Goal: Task Accomplishment & Management: Manage account settings

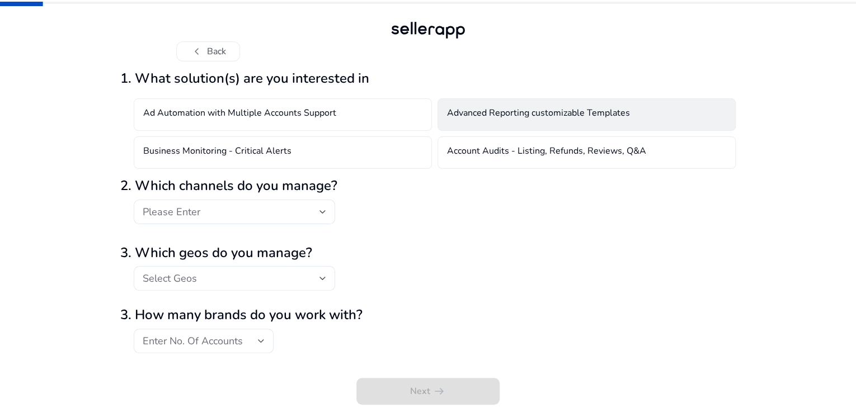
click at [520, 131] on div "Advanced Reporting customizable Templates" at bounding box center [586, 114] width 298 height 32
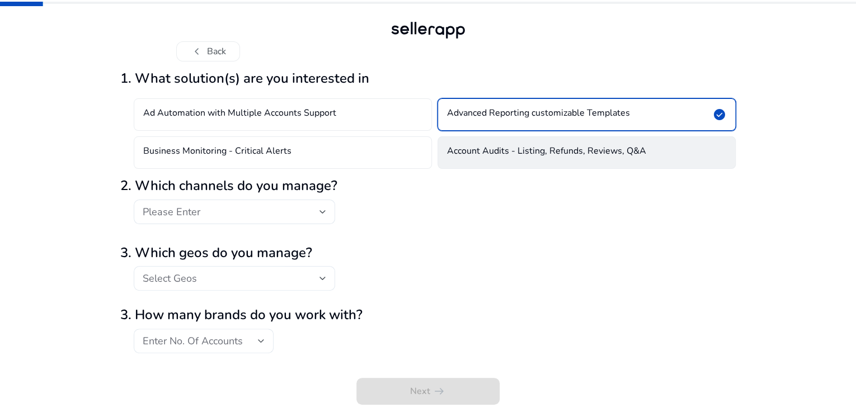
click at [513, 159] on h4 "Account Audits - Listing, Refunds, Reviews, Q&A" at bounding box center [546, 152] width 199 height 13
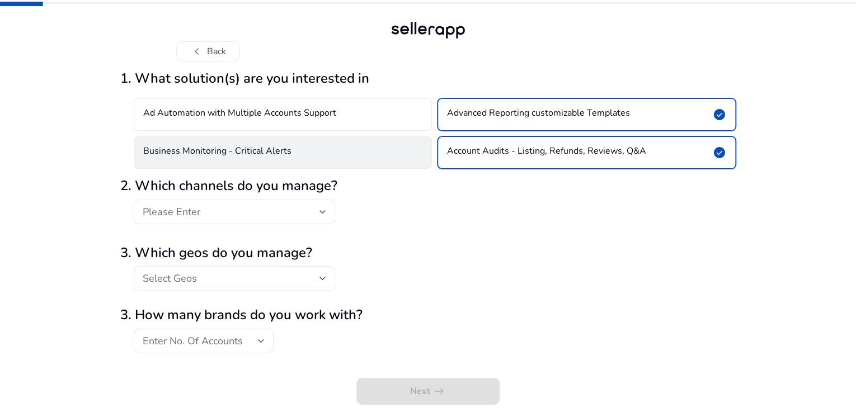
click at [364, 169] on div "Business Monitoring - Critical Alerts" at bounding box center [283, 152] width 298 height 32
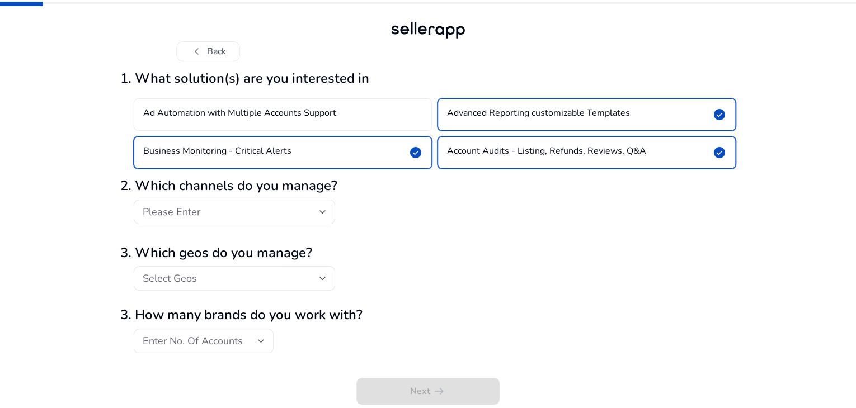
scroll to position [32, 0]
click at [307, 214] on div "Please Enter" at bounding box center [231, 212] width 177 height 12
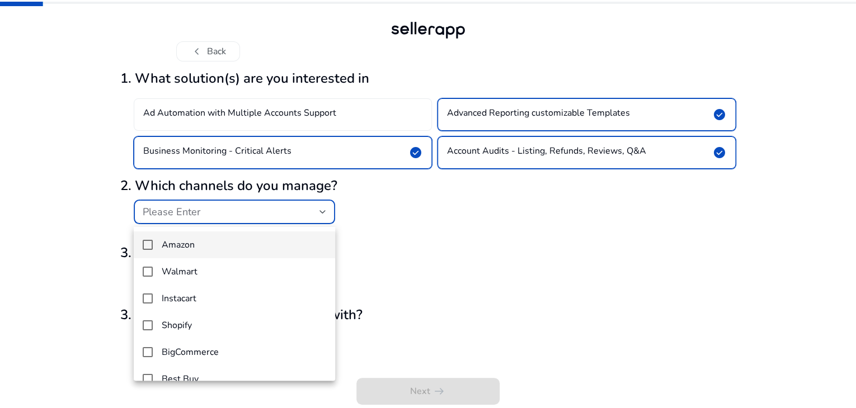
click at [234, 252] on mat-option "Amazon" at bounding box center [234, 245] width 201 height 27
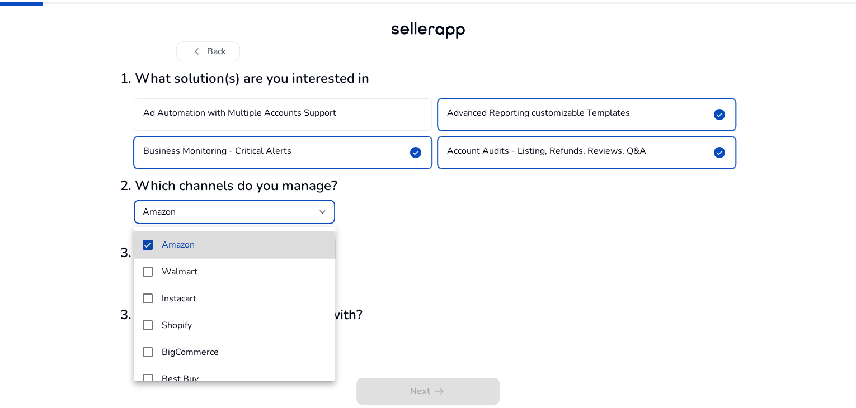
click at [432, 218] on div at bounding box center [428, 204] width 856 height 408
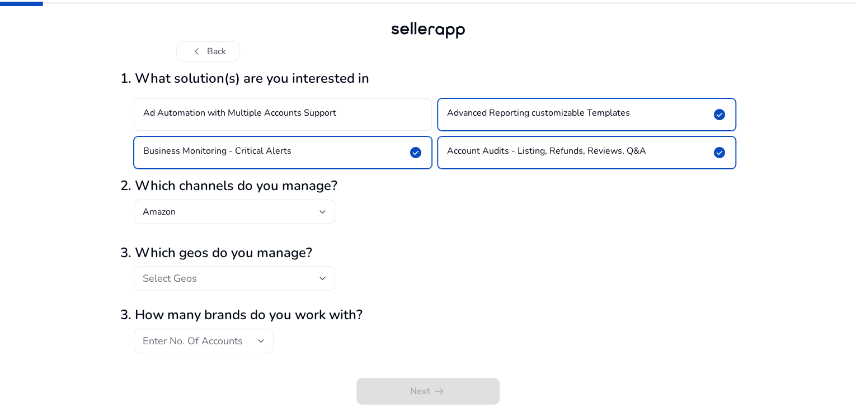
click at [253, 270] on div "Select Geos" at bounding box center [234, 278] width 183 height 25
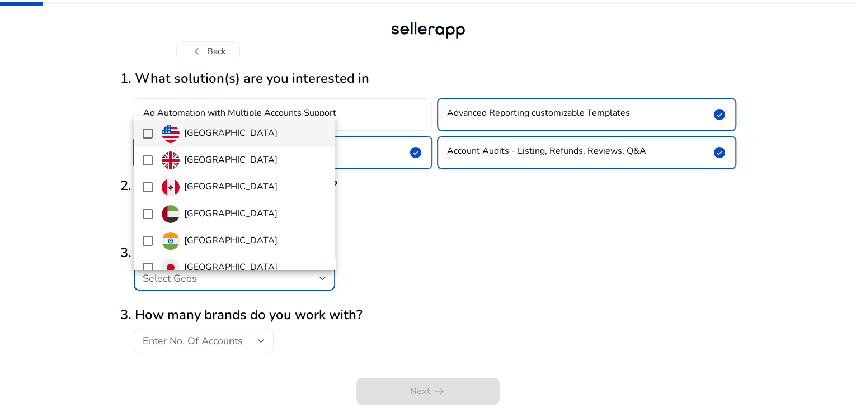
click at [239, 137] on span "[GEOGRAPHIC_DATA]" at bounding box center [244, 134] width 164 height 18
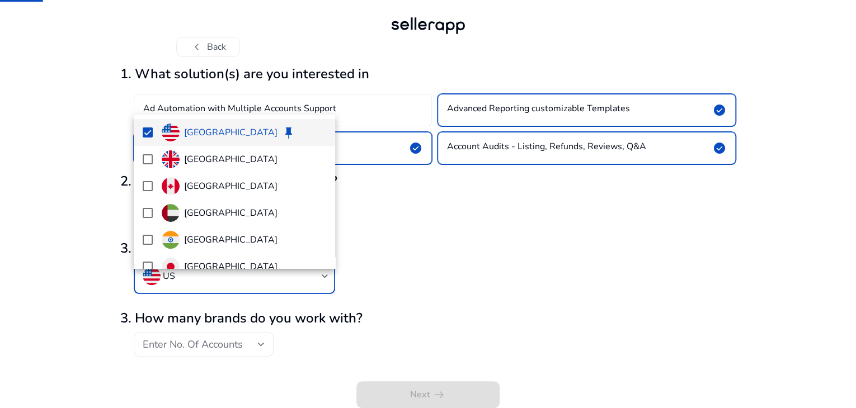
scroll to position [40, 0]
click at [453, 273] on div at bounding box center [428, 204] width 856 height 408
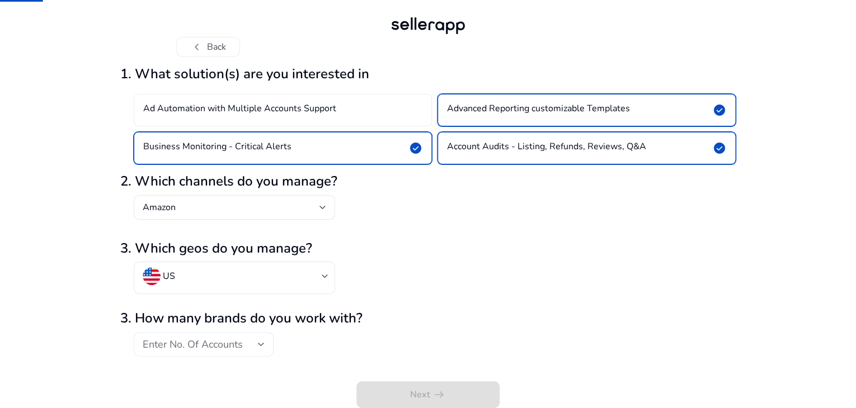
click at [227, 340] on span "Enter No. Of Accounts" at bounding box center [193, 344] width 100 height 13
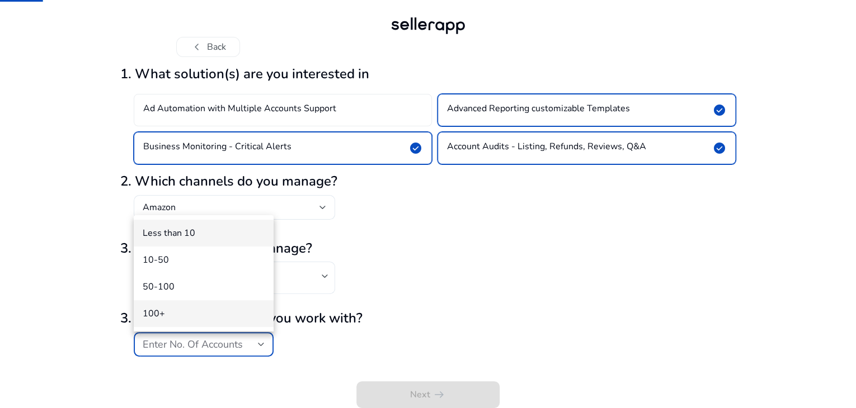
click at [192, 302] on mat-option "100+" at bounding box center [204, 313] width 140 height 27
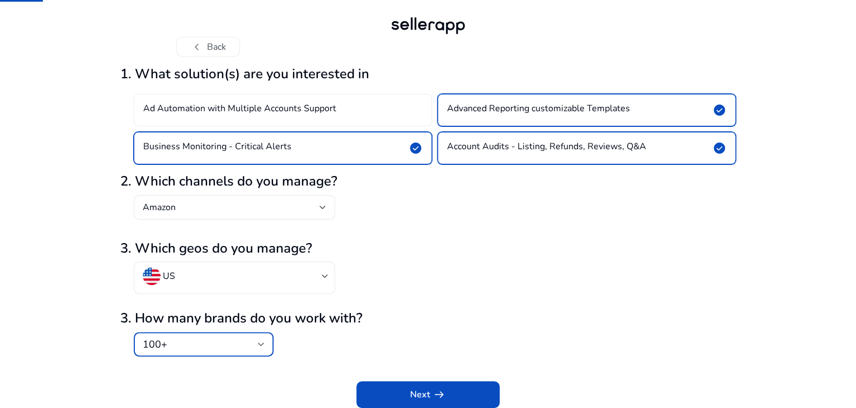
click at [228, 340] on div "100+" at bounding box center [200, 344] width 115 height 12
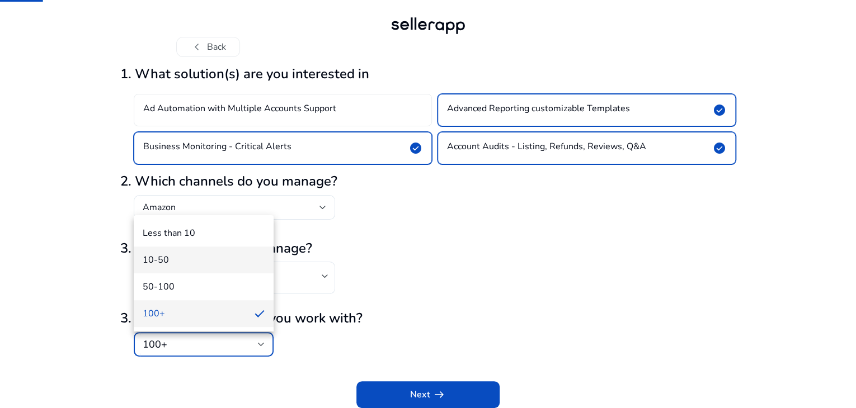
click at [201, 257] on span "10-50" at bounding box center [204, 260] width 122 height 12
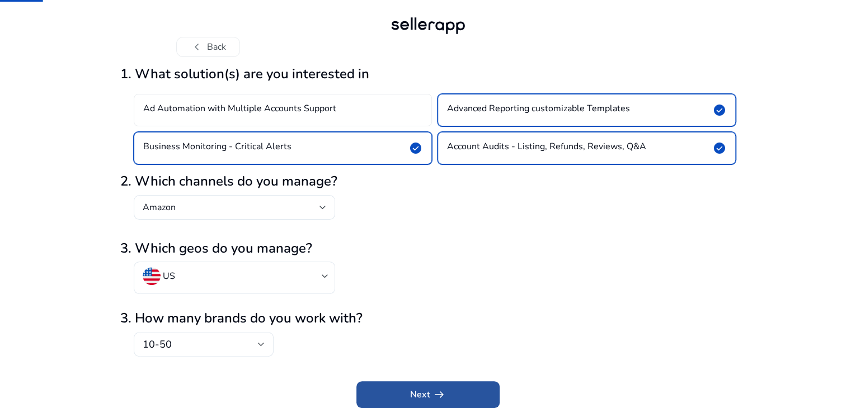
click at [408, 390] on span "submit" at bounding box center [427, 394] width 143 height 27
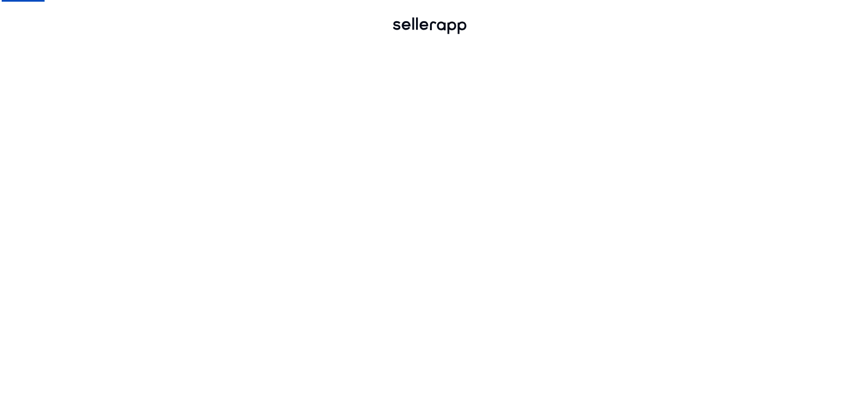
scroll to position [0, 0]
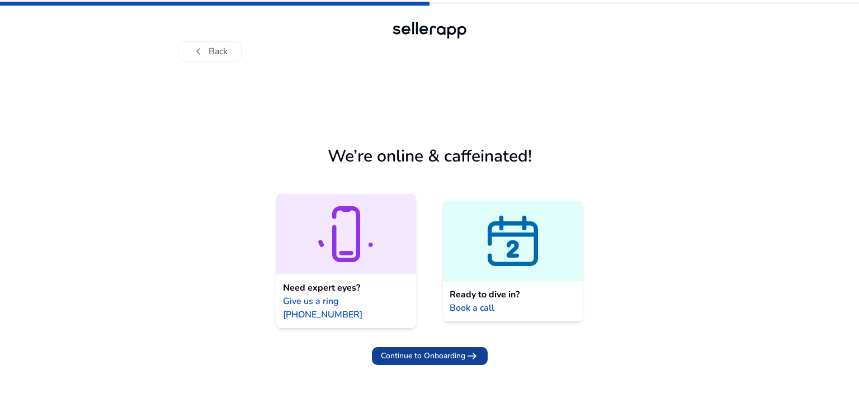
click at [440, 350] on span "Continue to Onboarding" at bounding box center [423, 356] width 84 height 12
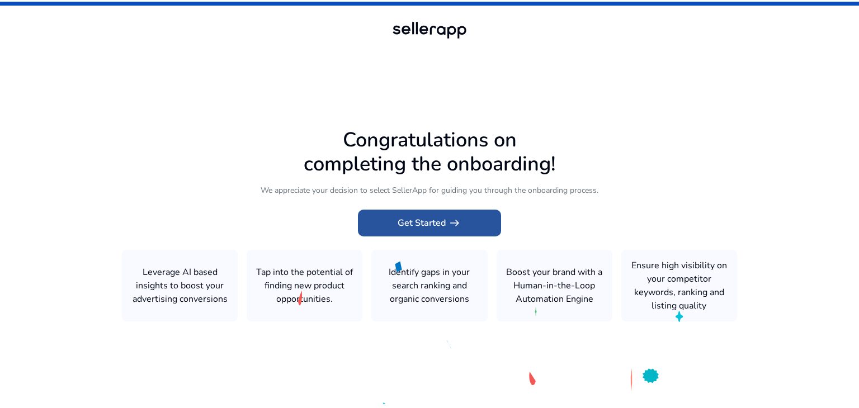
click at [444, 223] on span "Get Started arrow_right_alt" at bounding box center [430, 222] width 64 height 13
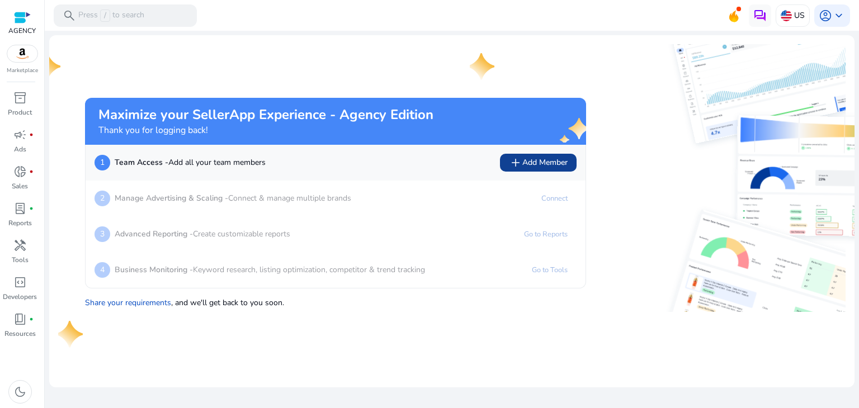
click at [539, 162] on span "add Add Member" at bounding box center [538, 162] width 59 height 13
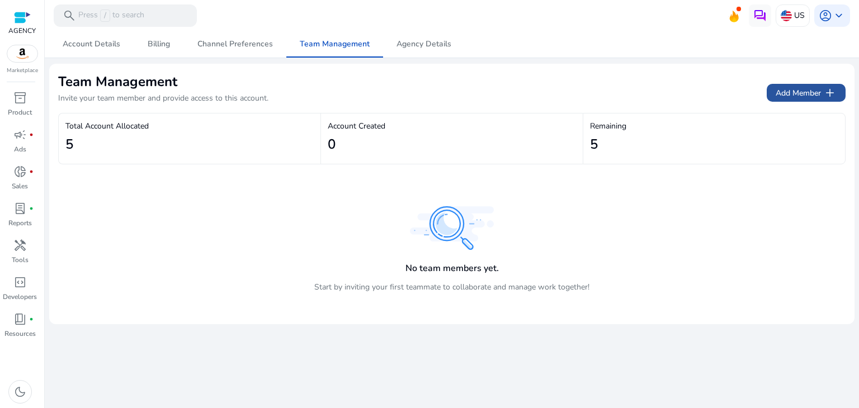
click at [785, 93] on span "Add Member add" at bounding box center [806, 92] width 61 height 13
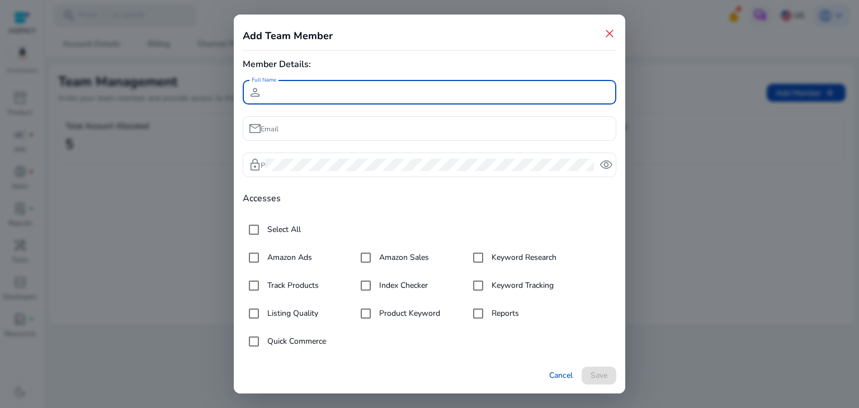
click at [609, 35] on span "close" at bounding box center [609, 33] width 13 height 13
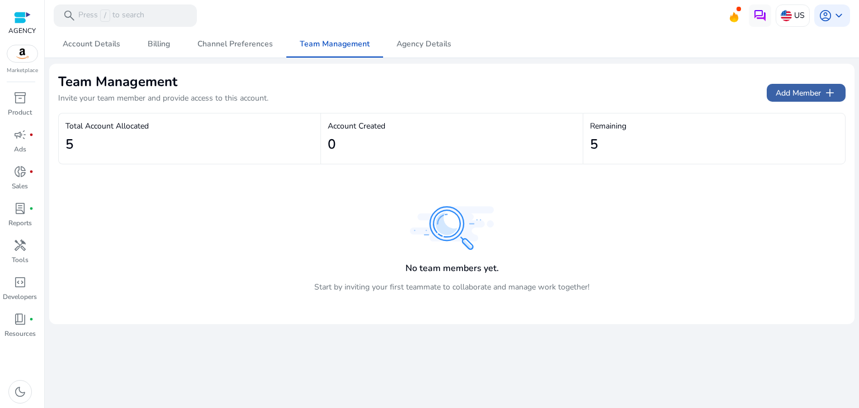
click at [786, 86] on span at bounding box center [806, 92] width 79 height 27
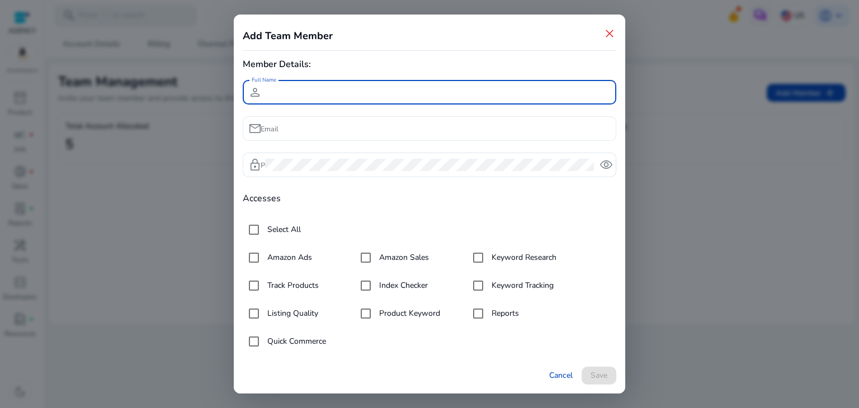
click at [329, 124] on input "Email" at bounding box center [436, 128] width 342 height 12
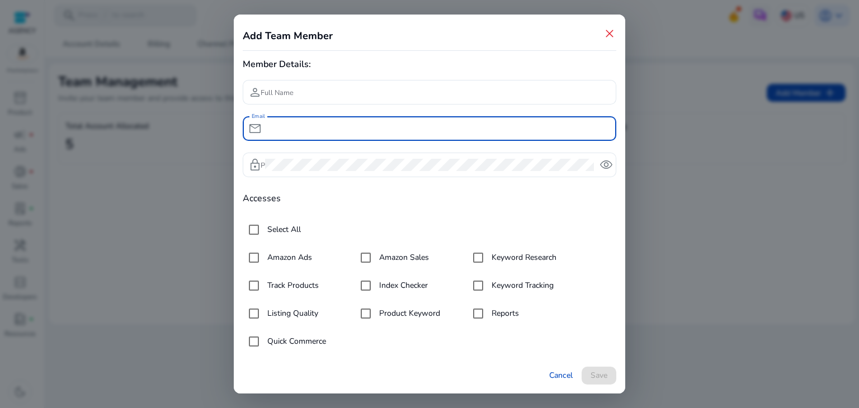
paste input "**********"
type input "**********"
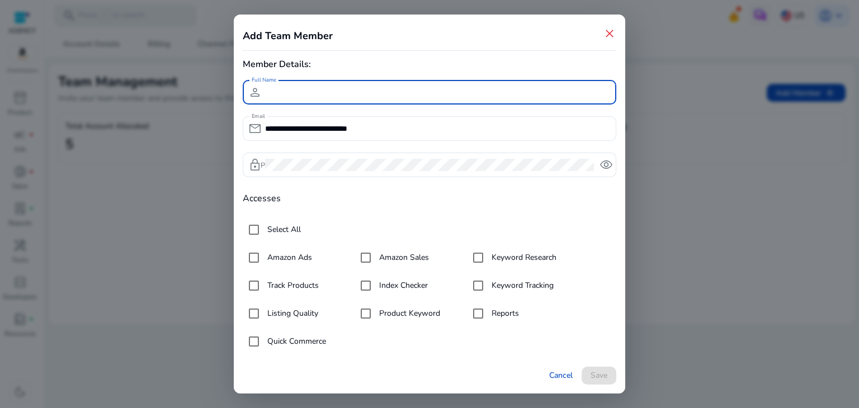
click at [303, 89] on input "Full Name" at bounding box center [436, 92] width 342 height 12
type input "********"
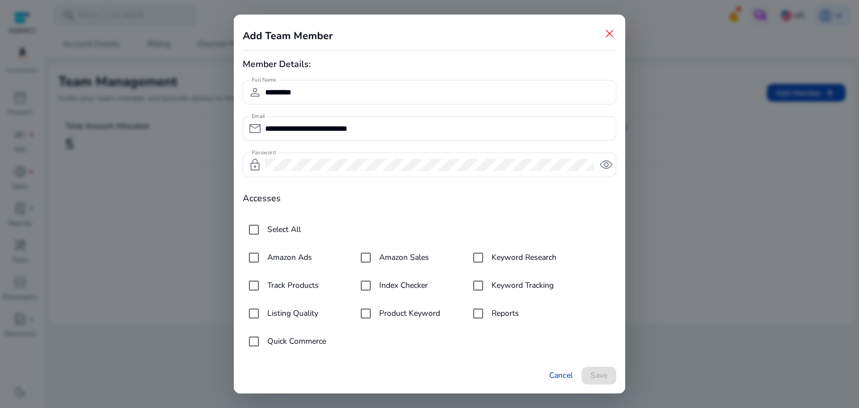
click at [295, 206] on form "**********" at bounding box center [430, 232] width 374 height 304
click at [601, 373] on span "Save" at bounding box center [599, 376] width 17 height 12
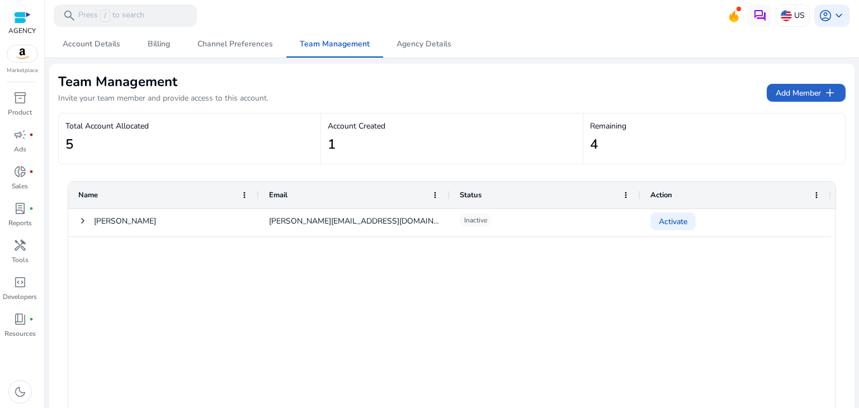
click at [614, 295] on div "Courtney courtney.empowerfba@gmail.com Inactive Activate" at bounding box center [451, 329] width 767 height 240
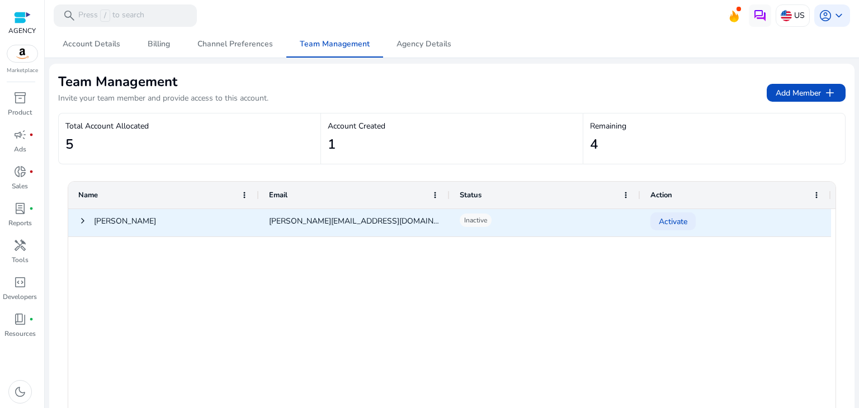
click at [678, 221] on span "Activate" at bounding box center [673, 221] width 29 height 23
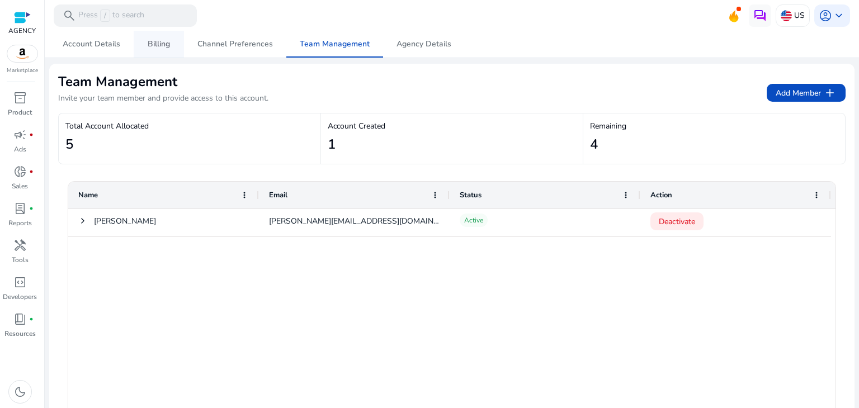
click at [175, 43] on link "Billing" at bounding box center [159, 44] width 50 height 27
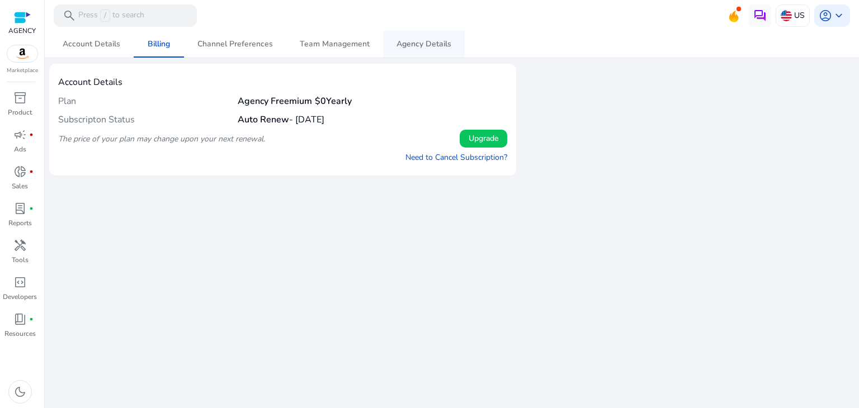
click at [445, 50] on span "Agency Details" at bounding box center [424, 44] width 55 height 27
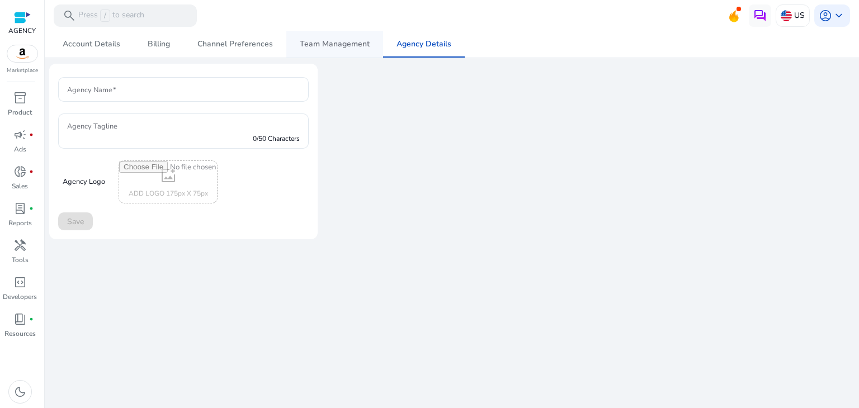
click at [344, 46] on span "Team Management" at bounding box center [335, 44] width 70 height 8
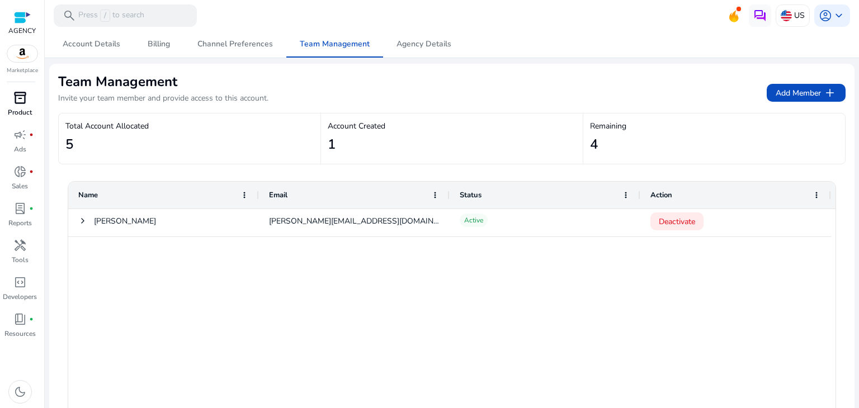
click at [17, 99] on span "inventory_2" at bounding box center [19, 97] width 13 height 13
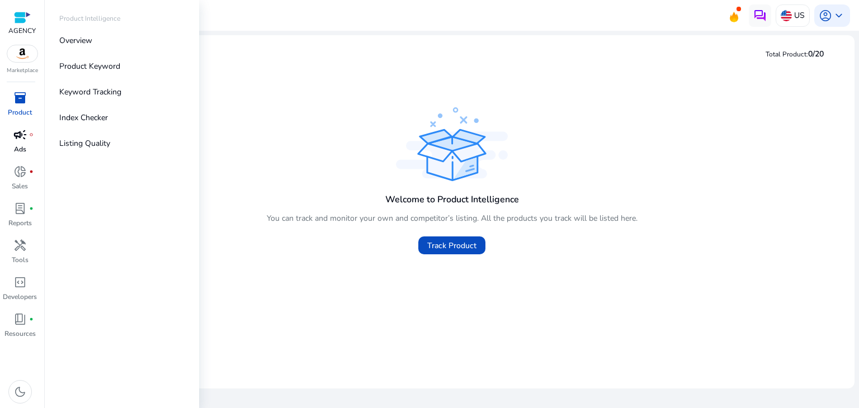
click at [18, 139] on span "campaign" at bounding box center [19, 134] width 13 height 13
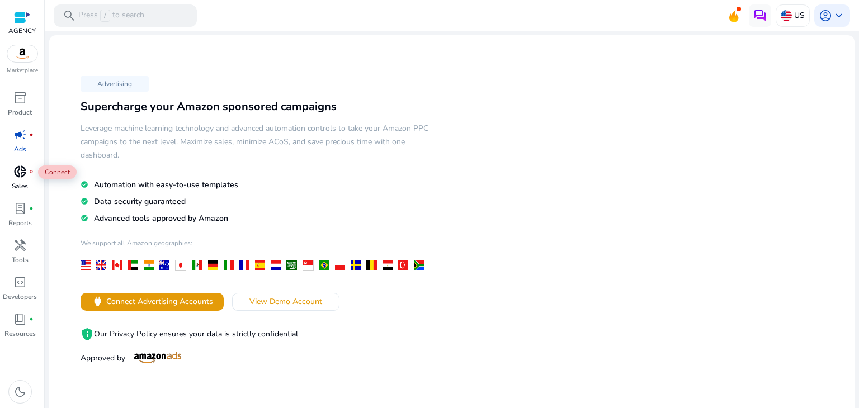
click at [20, 180] on div "donut_small fiber_manual_record" at bounding box center [19, 172] width 31 height 18
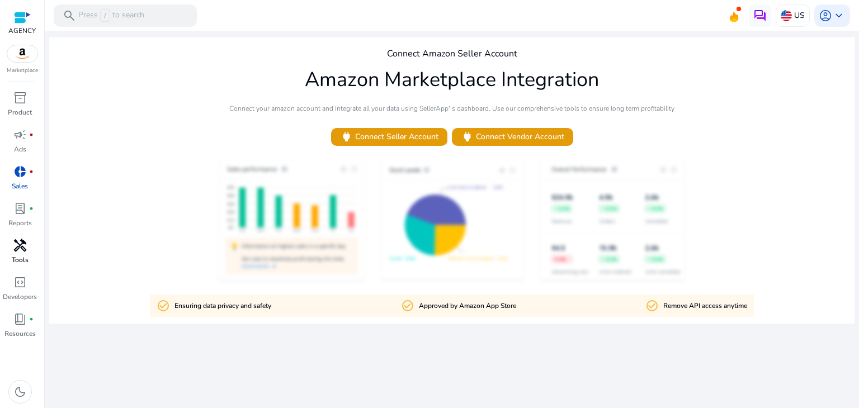
click at [17, 257] on p "Tools" at bounding box center [20, 260] width 17 height 10
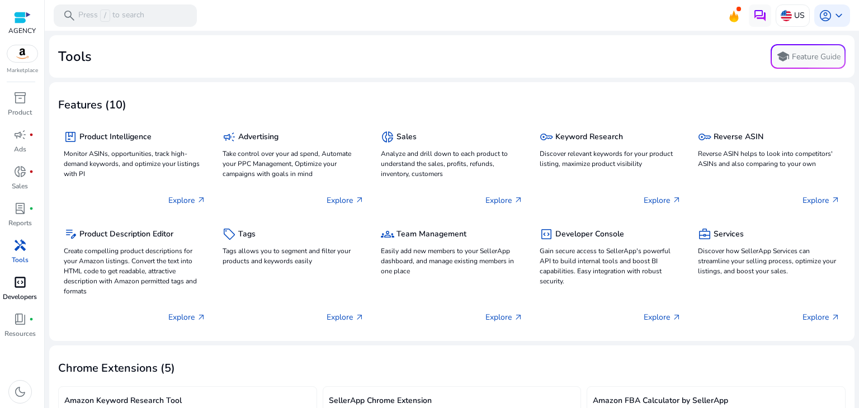
click at [16, 281] on span "code_blocks" at bounding box center [19, 282] width 13 height 13
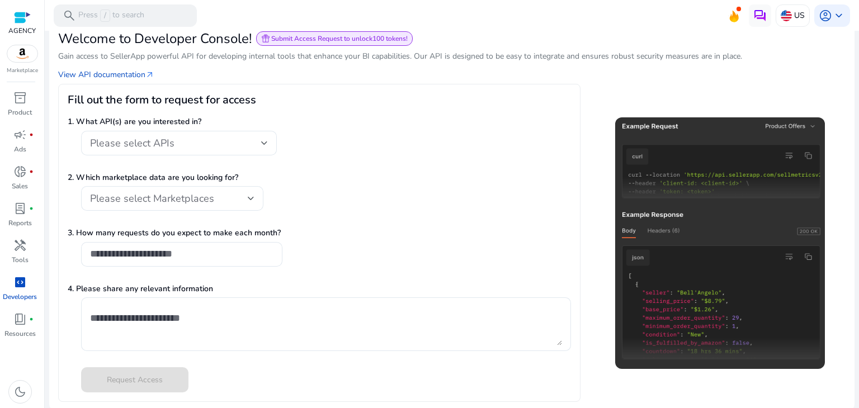
scroll to position [88, 0]
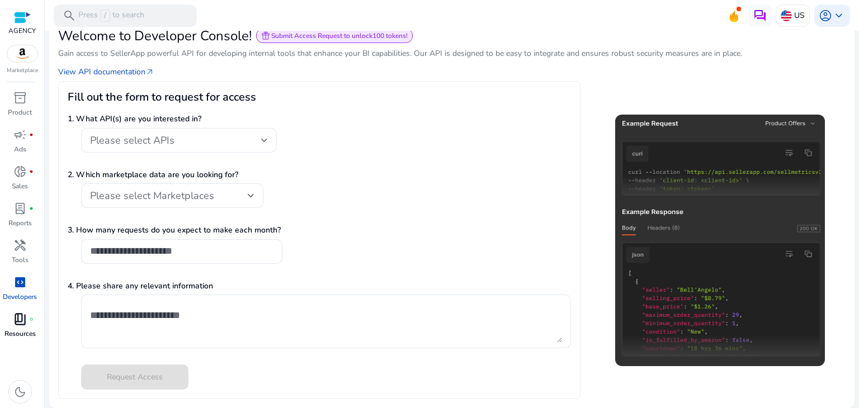
click at [18, 319] on span "book_4" at bounding box center [19, 319] width 13 height 13
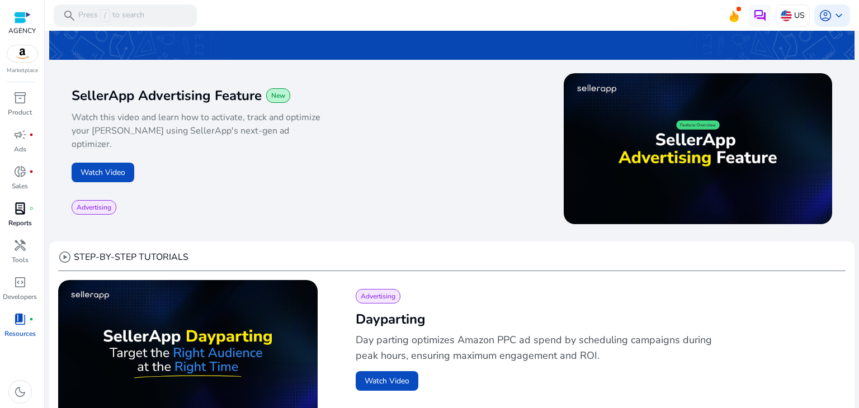
scroll to position [56, 0]
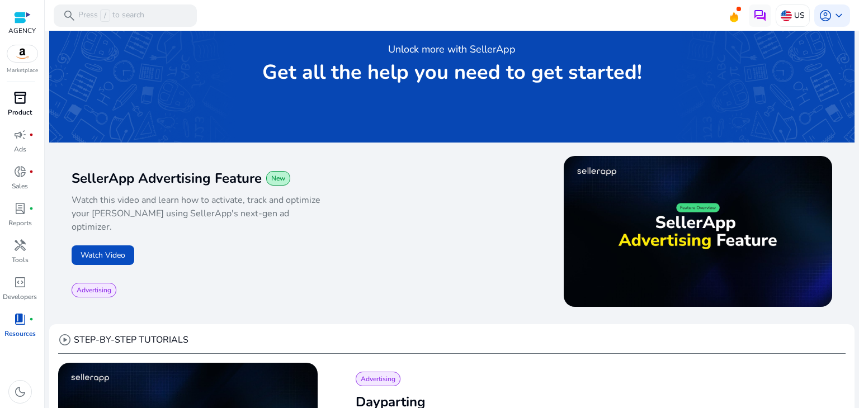
click at [22, 98] on span "inventory_2" at bounding box center [19, 97] width 13 height 13
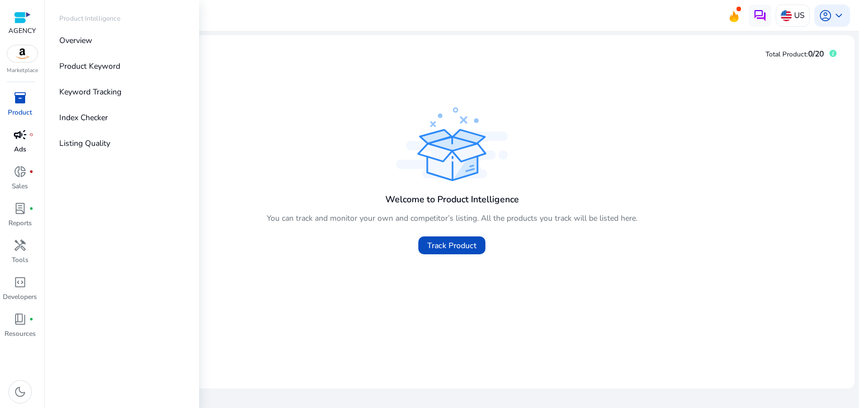
click at [18, 142] on span "campaign" at bounding box center [19, 134] width 13 height 13
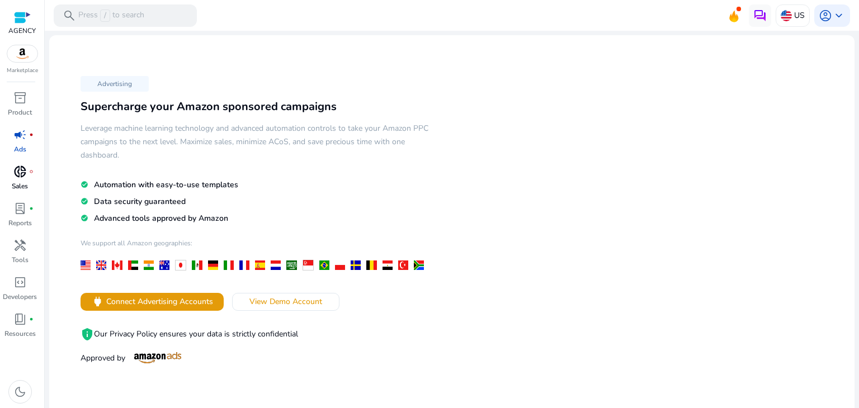
click at [16, 180] on div "donut_small fiber_manual_record" at bounding box center [19, 172] width 31 height 18
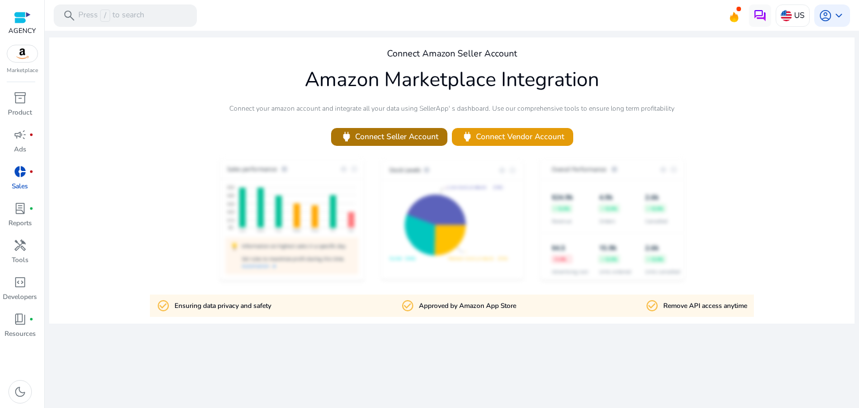
click at [372, 137] on span "power Connect Seller Account" at bounding box center [389, 136] width 98 height 13
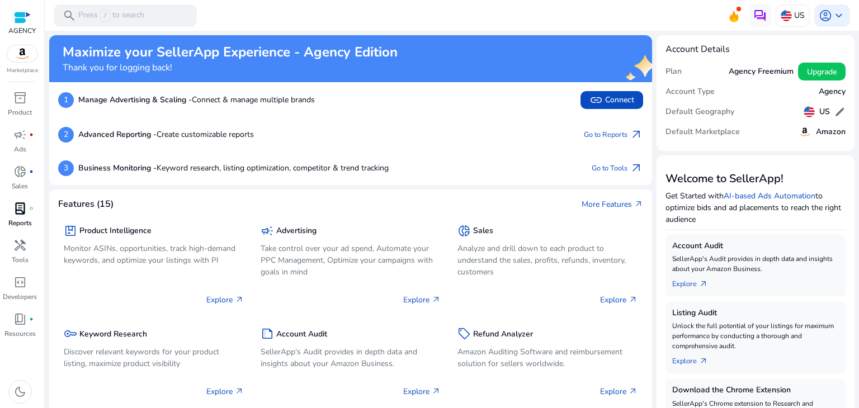
click at [18, 205] on span "lab_profile" at bounding box center [19, 208] width 13 height 13
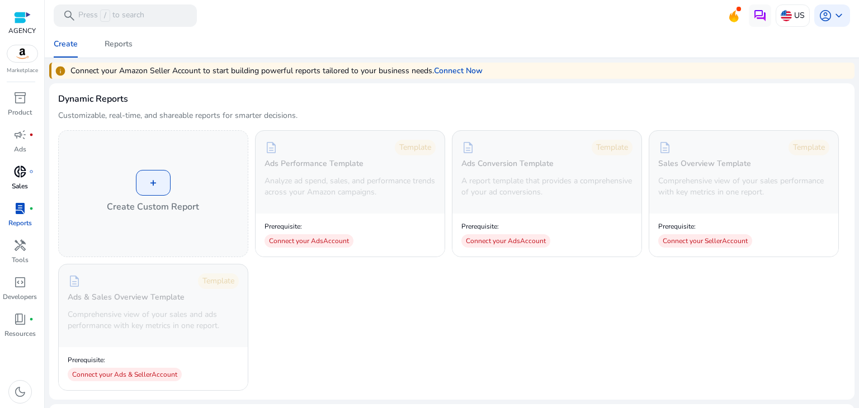
click at [14, 182] on p "Sales" at bounding box center [20, 186] width 16 height 10
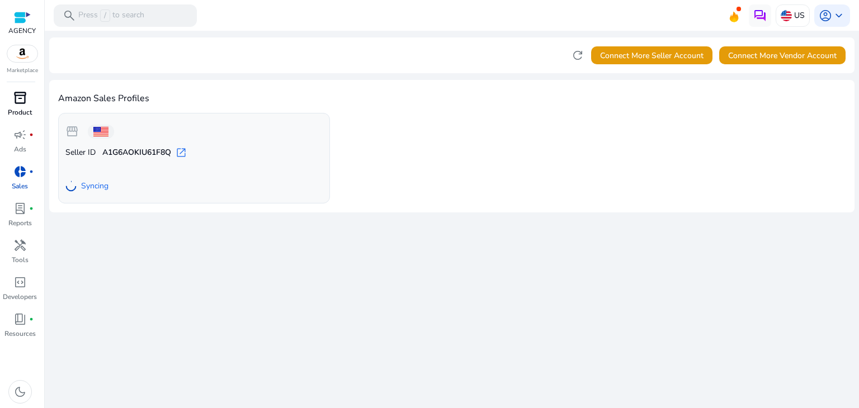
click at [14, 108] on p "Product" at bounding box center [20, 112] width 24 height 10
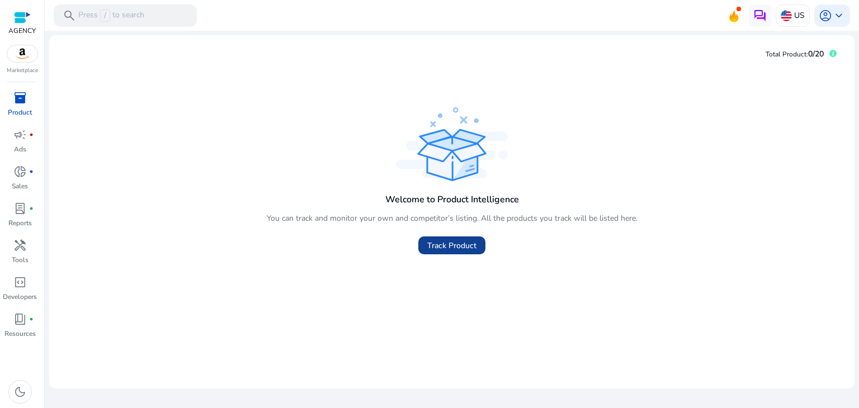
click at [436, 247] on span "Track Product" at bounding box center [451, 246] width 49 height 12
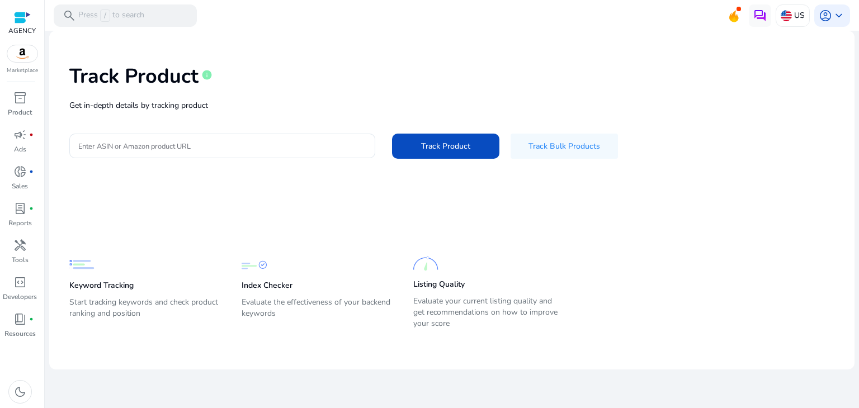
click at [27, 54] on img at bounding box center [22, 53] width 30 height 17
click at [20, 134] on span "campaign" at bounding box center [19, 134] width 13 height 13
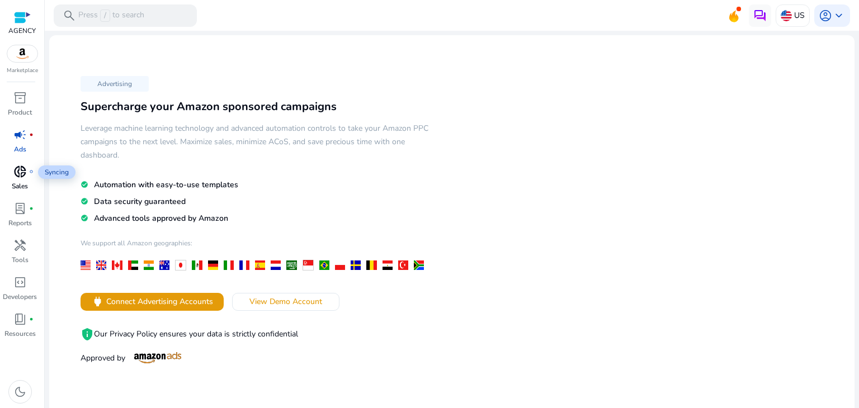
click at [18, 170] on span "donut_small" at bounding box center [19, 171] width 13 height 13
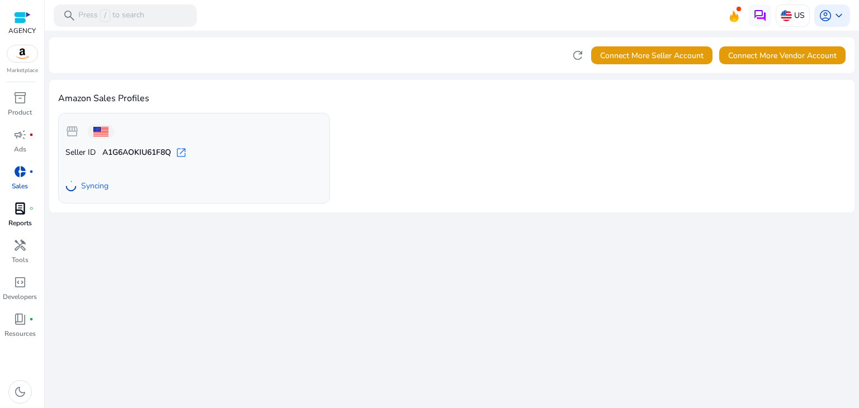
click at [21, 209] on span "lab_profile" at bounding box center [19, 208] width 13 height 13
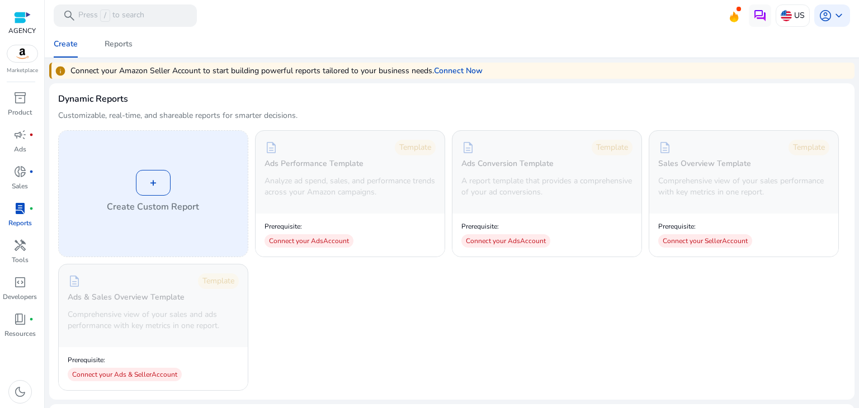
click at [156, 187] on div "+" at bounding box center [153, 183] width 35 height 26
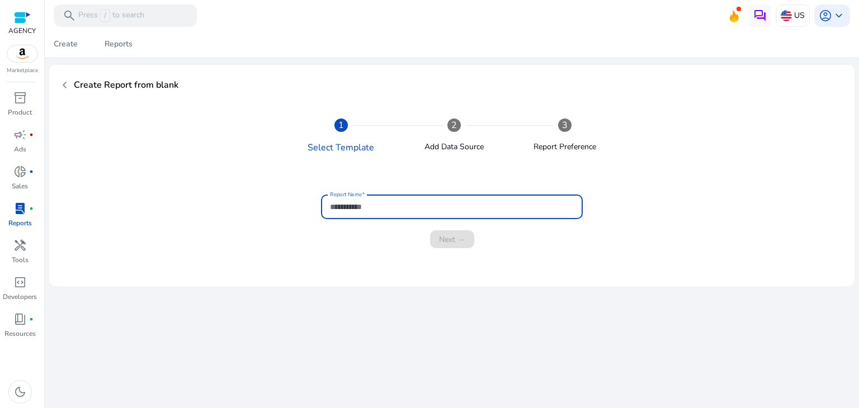
click at [369, 206] on input "Report Name" at bounding box center [452, 207] width 244 height 12
type input "**********"
click at [452, 243] on span "Next →" at bounding box center [452, 240] width 26 height 12
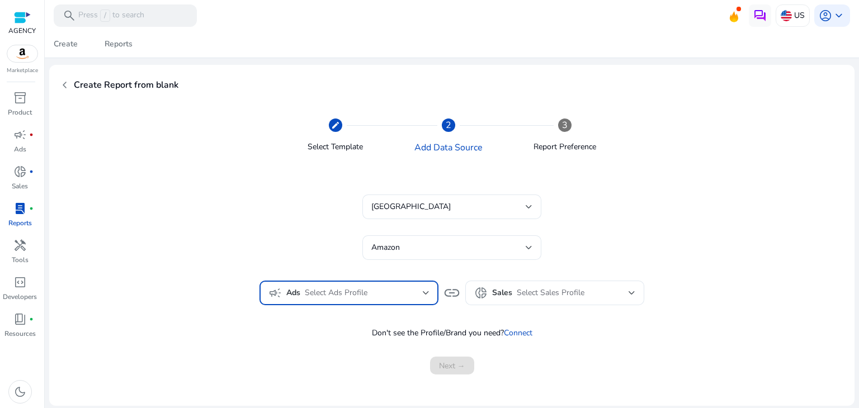
click at [370, 295] on div "Select Ads Profile" at bounding box center [364, 293] width 118 height 12
click at [293, 335] on div "No Profile found" at bounding box center [349, 323] width 179 height 36
click at [579, 295] on div at bounding box center [429, 204] width 859 height 408
click at [577, 295] on span "Select Sales Profile" at bounding box center [551, 292] width 68 height 11
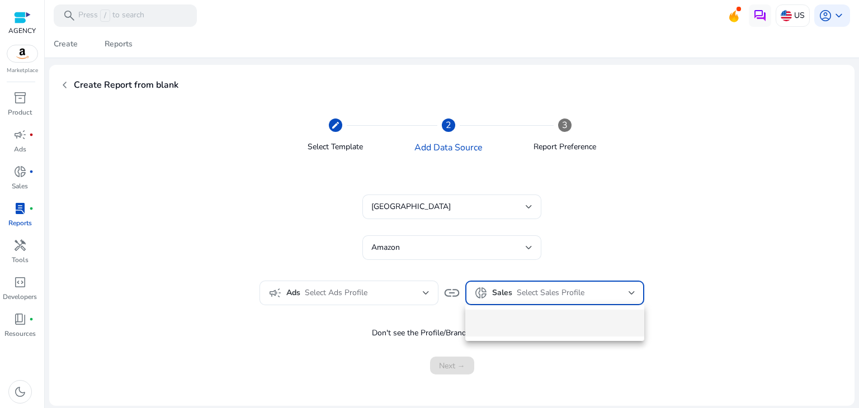
click at [678, 251] on div at bounding box center [429, 204] width 859 height 408
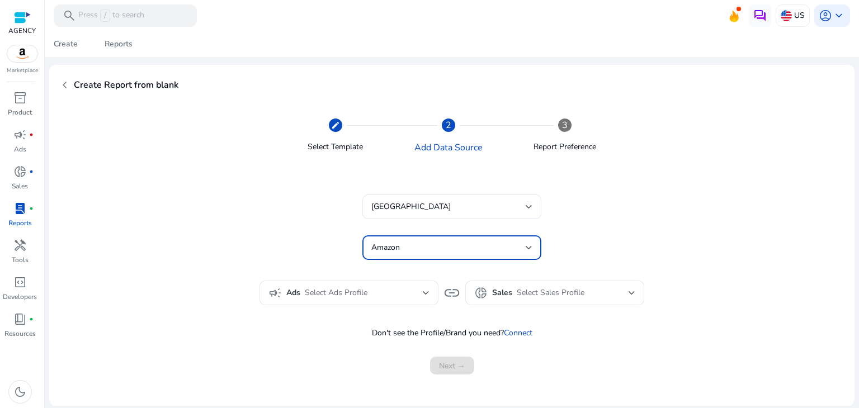
click at [479, 243] on div "Amazon" at bounding box center [448, 248] width 154 height 12
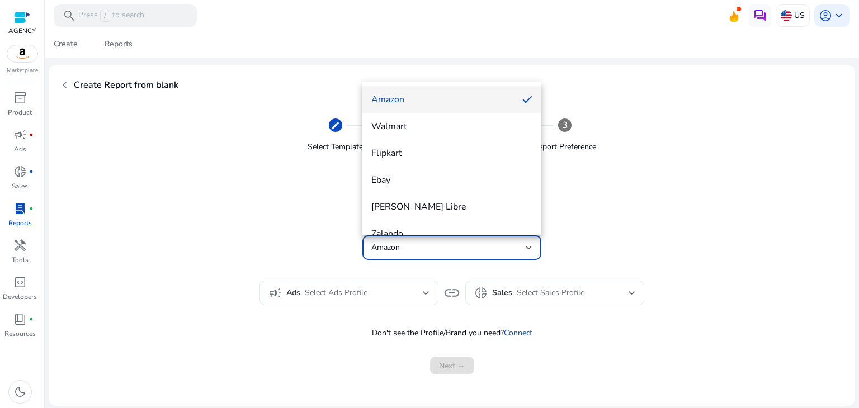
click at [618, 242] on div at bounding box center [429, 204] width 859 height 408
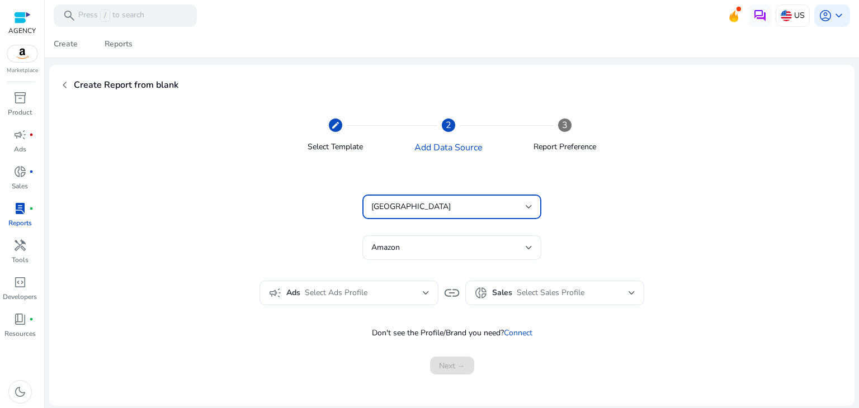
click at [476, 204] on div "[GEOGRAPHIC_DATA]" at bounding box center [448, 207] width 154 height 12
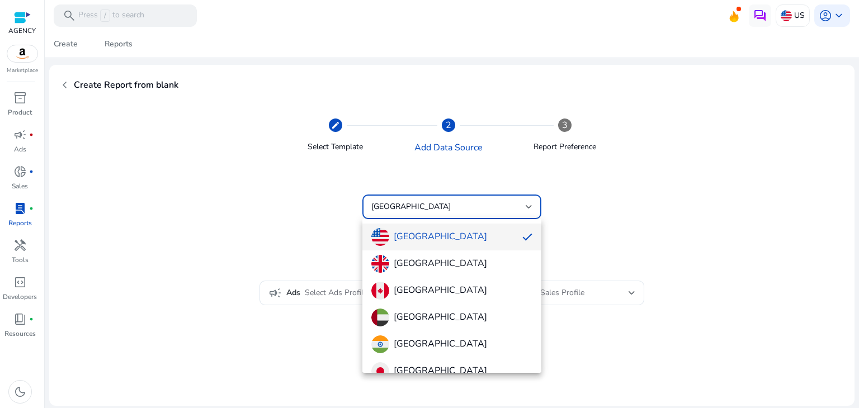
click at [656, 191] on div at bounding box center [429, 204] width 859 height 408
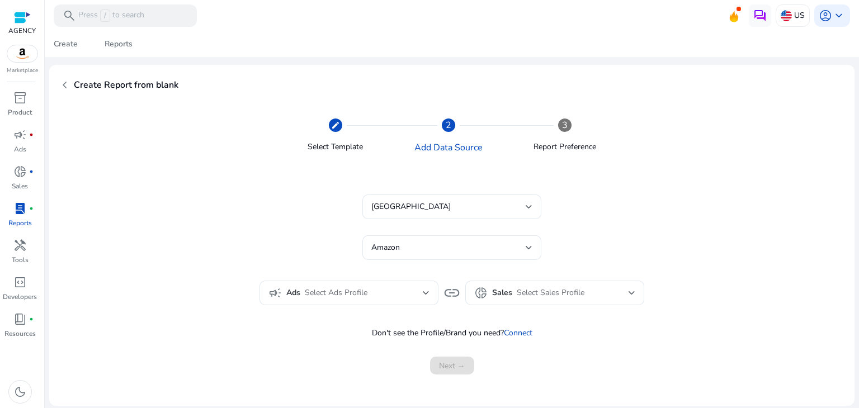
click at [65, 84] on span "chevron_left" at bounding box center [64, 84] width 13 height 13
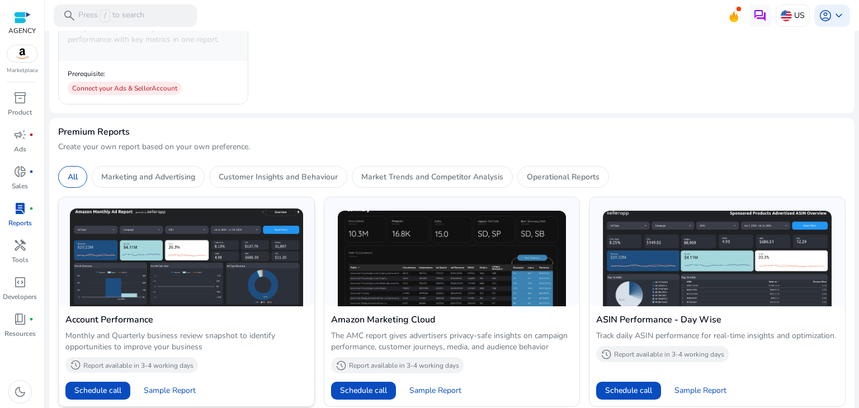
scroll to position [342, 0]
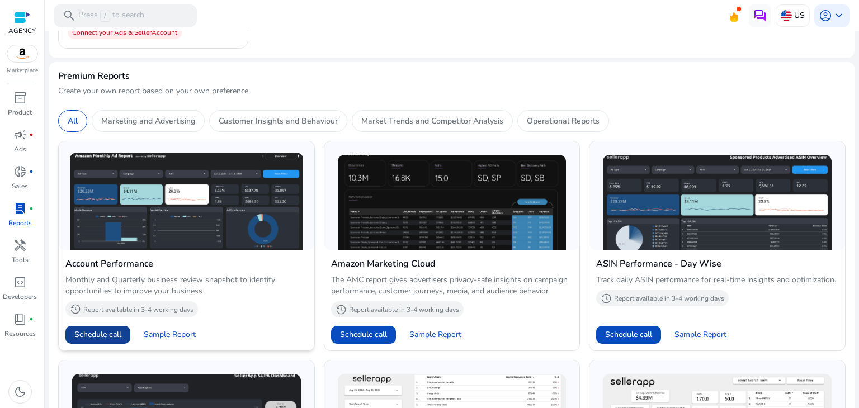
click at [111, 330] on span "Schedule call" at bounding box center [97, 335] width 47 height 12
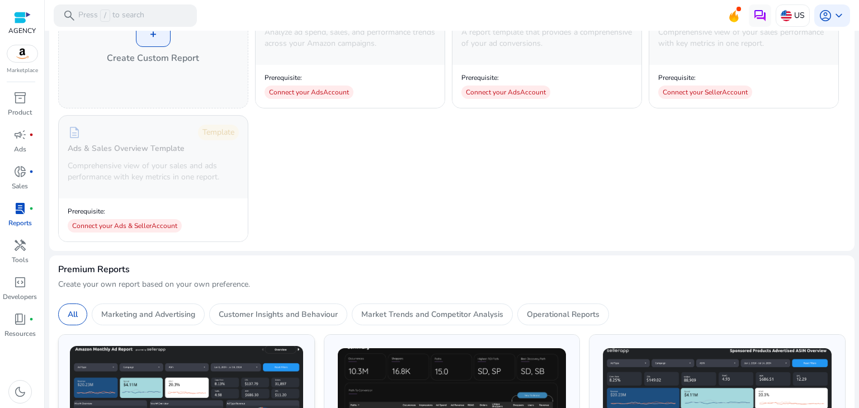
scroll to position [230, 0]
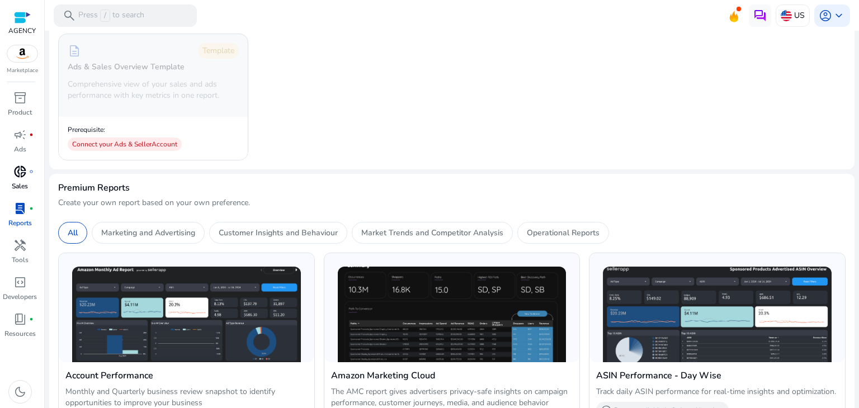
click at [22, 182] on p "Sales" at bounding box center [20, 186] width 16 height 10
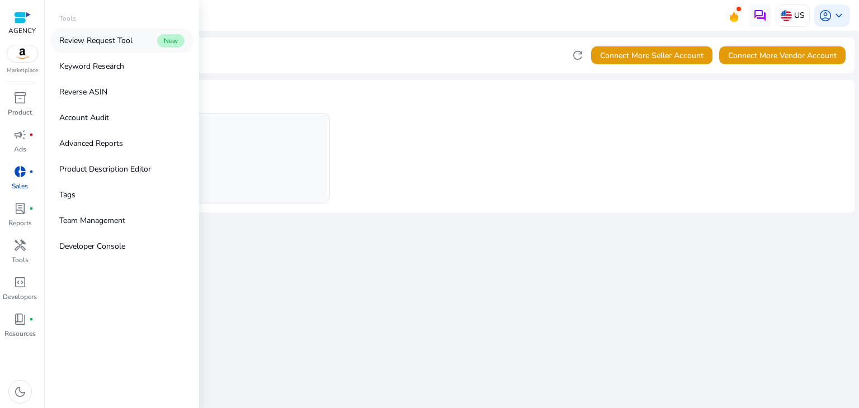
click at [105, 44] on p "Review Request Tool" at bounding box center [95, 41] width 73 height 12
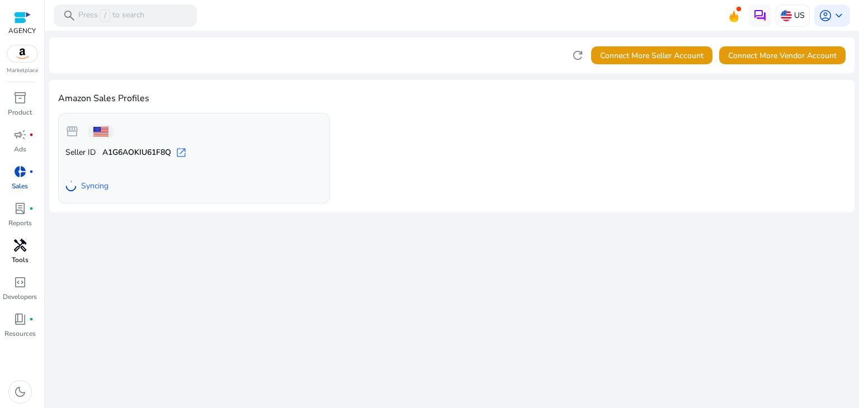
click at [25, 258] on p "Tools" at bounding box center [20, 260] width 17 height 10
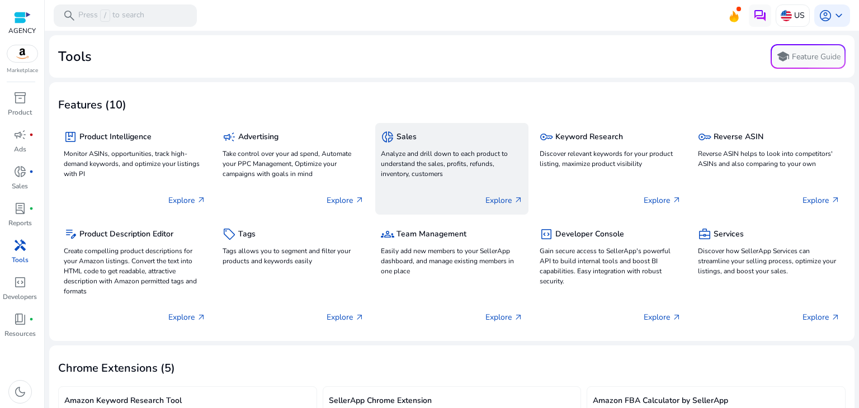
click at [421, 150] on p "Analyze and drill down to each product to understand the sales, profits, refund…" at bounding box center [452, 164] width 142 height 30
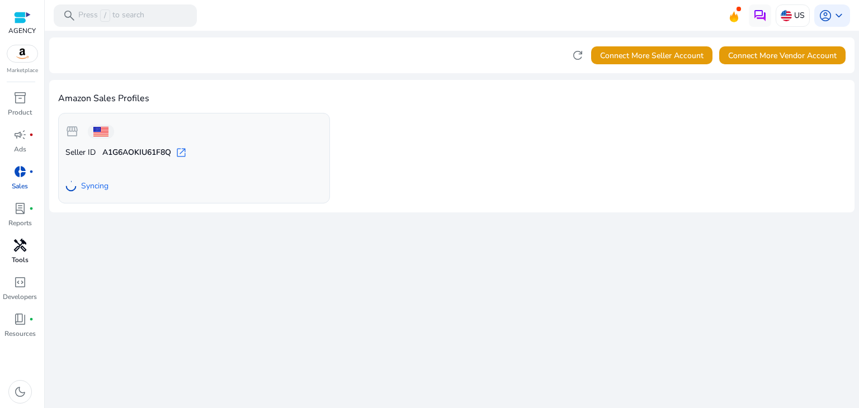
click at [20, 244] on span "handyman" at bounding box center [19, 245] width 13 height 13
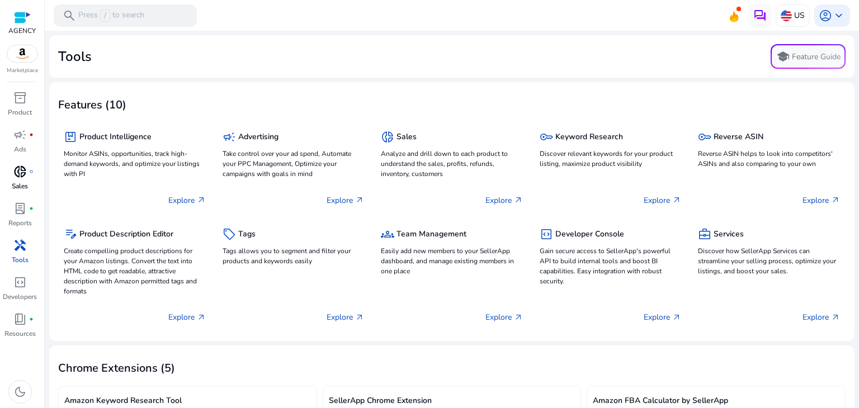
click at [25, 184] on p "Sales" at bounding box center [20, 186] width 16 height 10
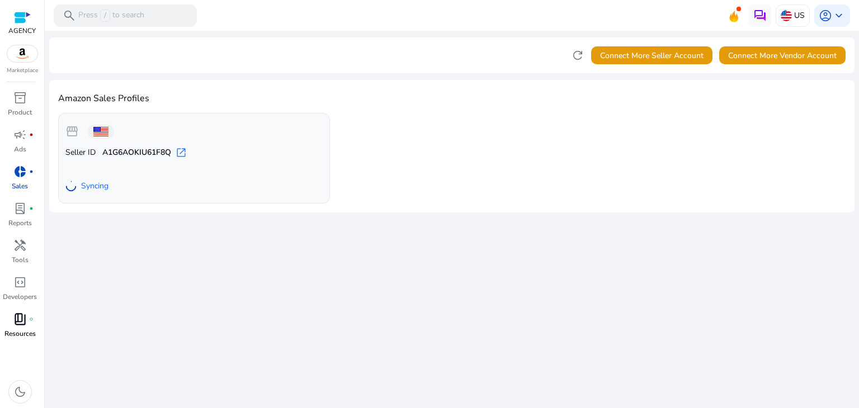
click at [29, 329] on p "Resources" at bounding box center [19, 334] width 31 height 10
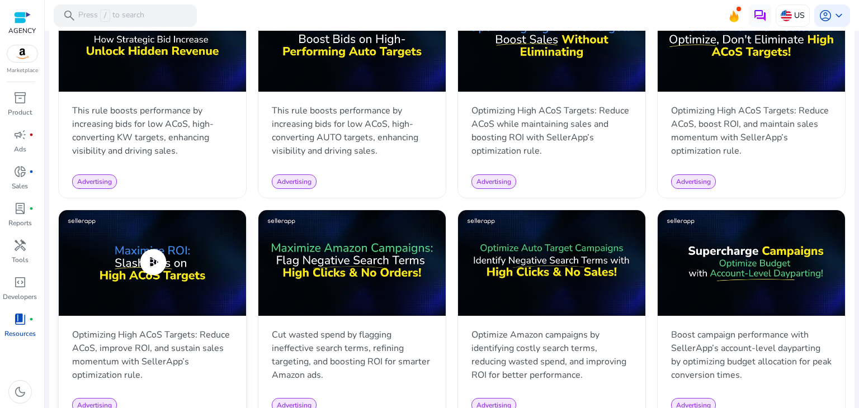
scroll to position [839, 0]
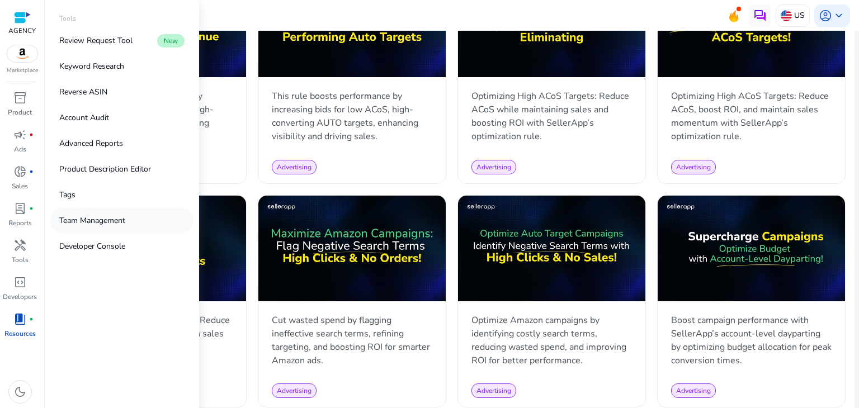
click at [83, 214] on link "Team Management" at bounding box center [121, 220] width 143 height 25
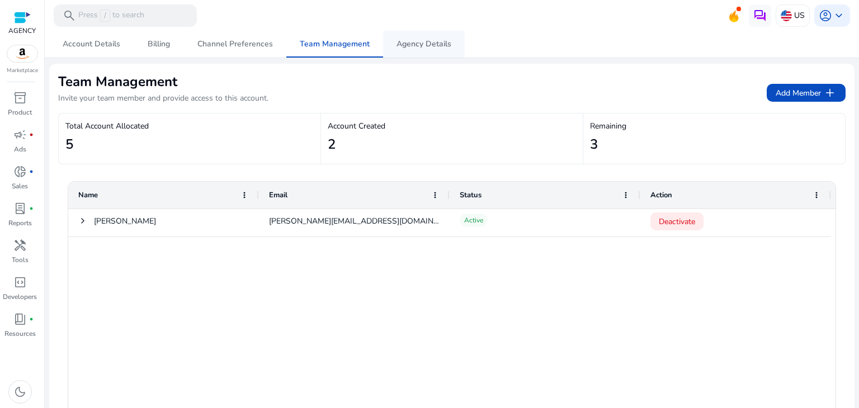
click at [414, 41] on span "Agency Details" at bounding box center [424, 44] width 55 height 8
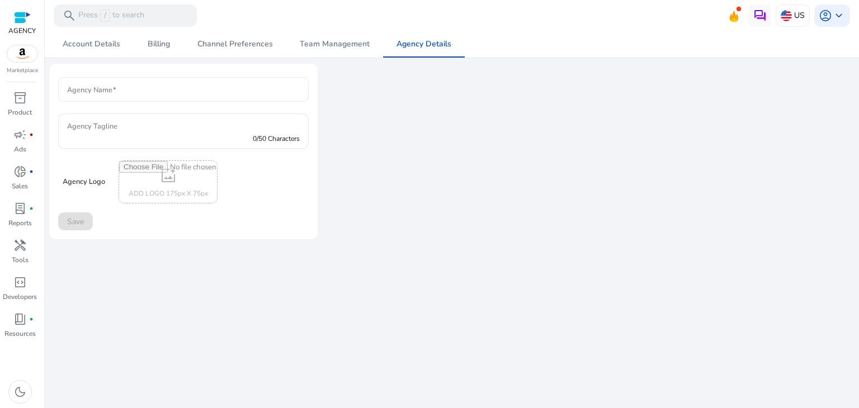
click at [159, 88] on input "Agency Name" at bounding box center [183, 89] width 233 height 12
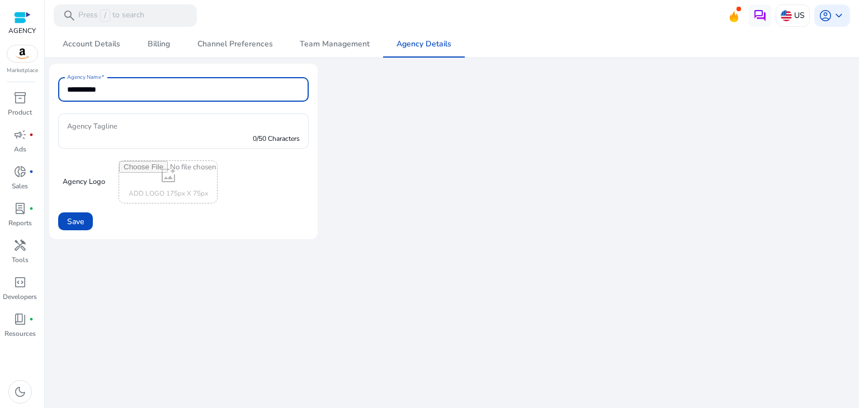
type input "**********"
click at [176, 184] on input "file" at bounding box center [168, 182] width 98 height 42
type input "**********"
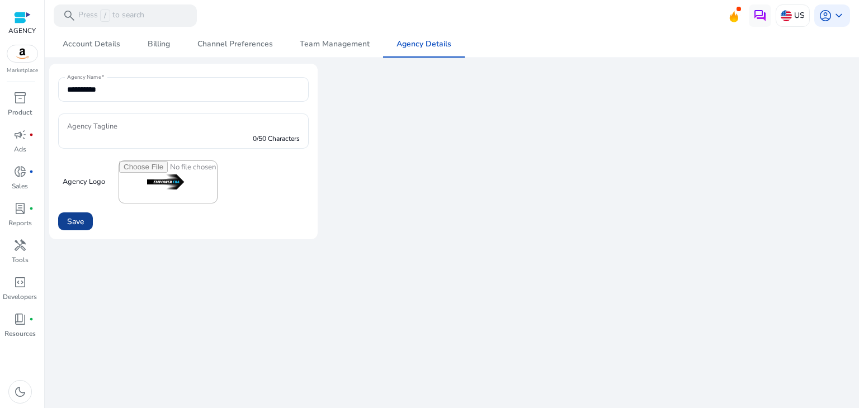
click at [69, 219] on span "Save" at bounding box center [75, 222] width 17 height 12
click at [129, 122] on input "Agency Tagline" at bounding box center [183, 126] width 233 height 12
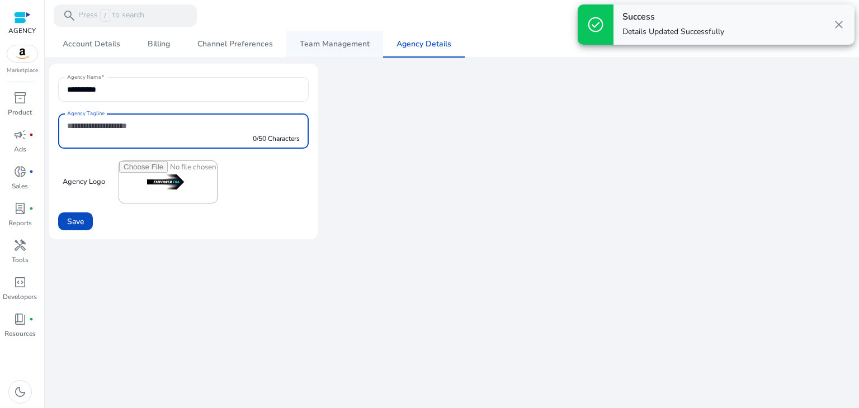
click at [336, 42] on span "Team Management" at bounding box center [335, 44] width 70 height 8
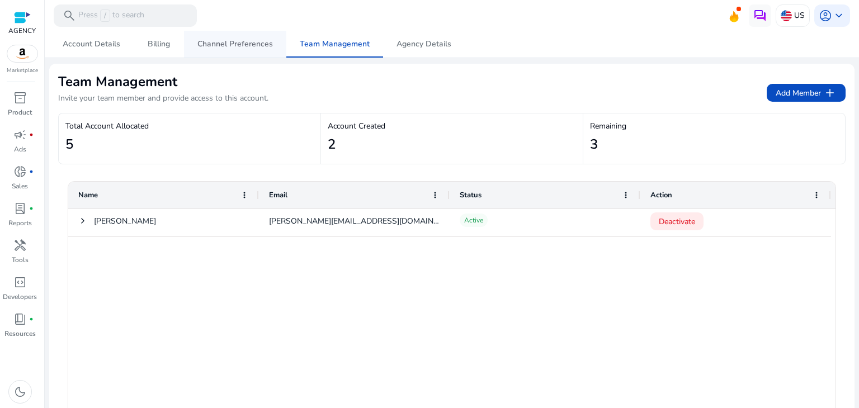
click at [253, 45] on span "Channel Preferences" at bounding box center [235, 44] width 76 height 8
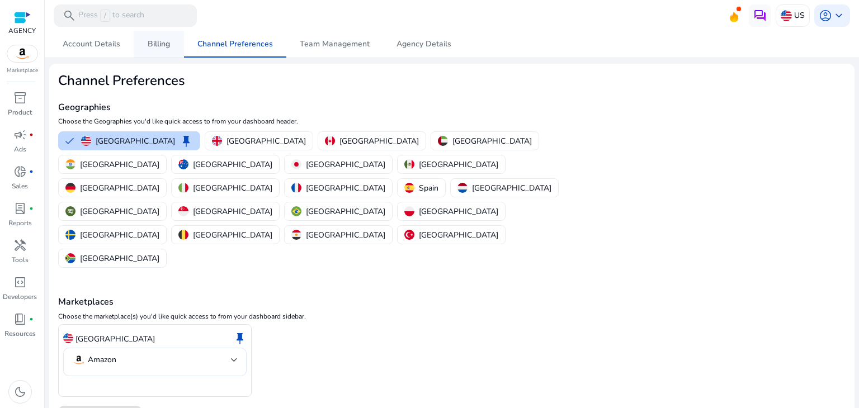
click at [169, 43] on span "Billing" at bounding box center [159, 44] width 22 height 8
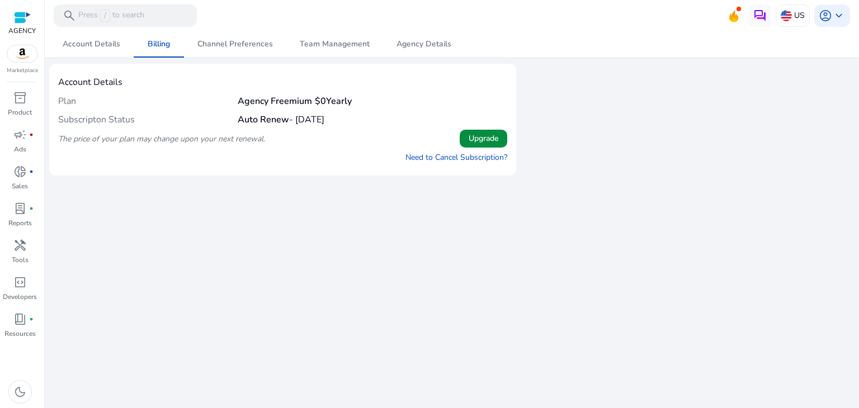
click at [465, 138] on span at bounding box center [484, 138] width 48 height 27
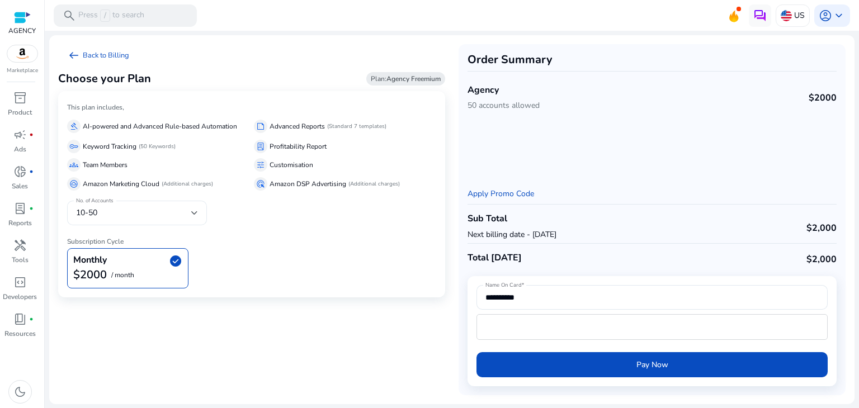
click at [163, 210] on div "10-50" at bounding box center [133, 213] width 115 height 12
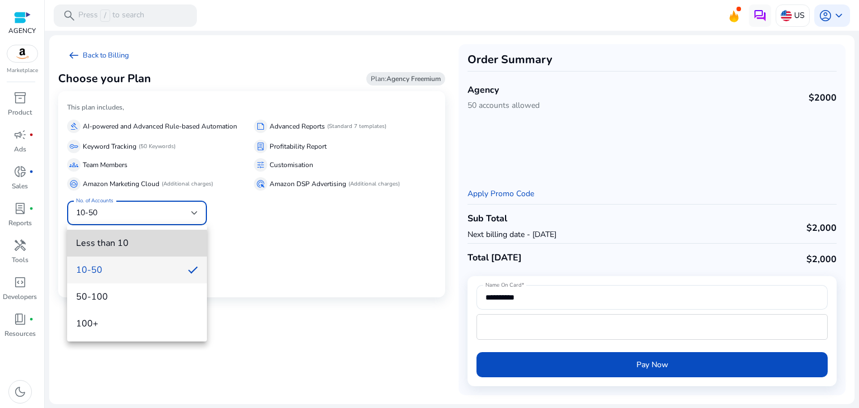
click at [135, 246] on span "Less than 10" at bounding box center [137, 243] width 122 height 12
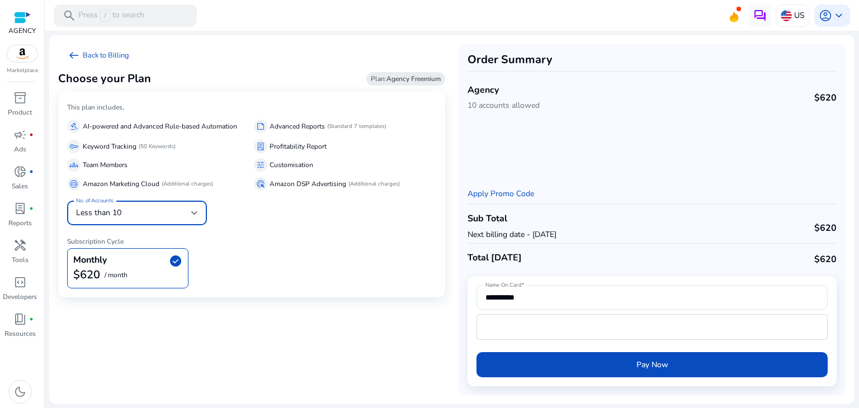
click at [175, 211] on div "Less than 10" at bounding box center [133, 213] width 115 height 12
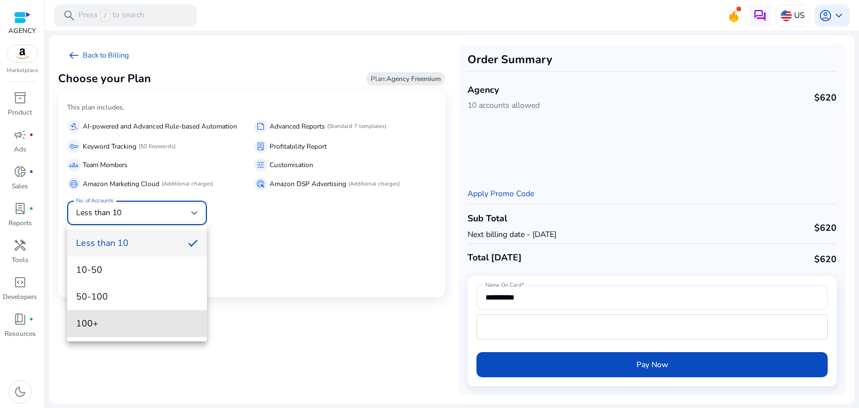
click at [112, 325] on span "100+" at bounding box center [137, 324] width 122 height 12
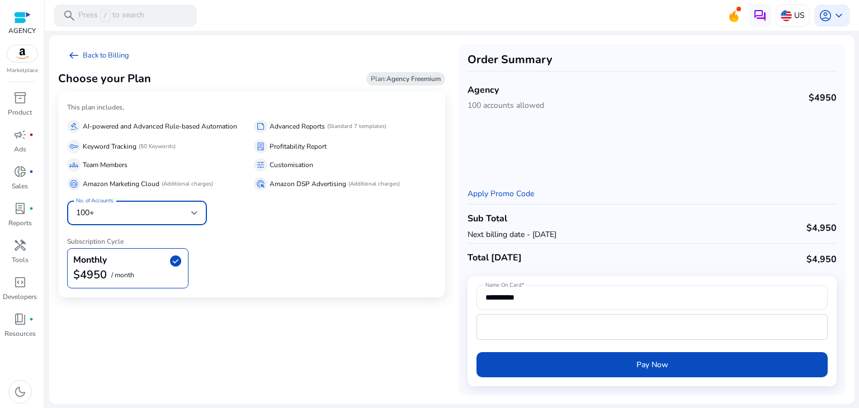
click at [161, 213] on div "100+" at bounding box center [133, 213] width 115 height 12
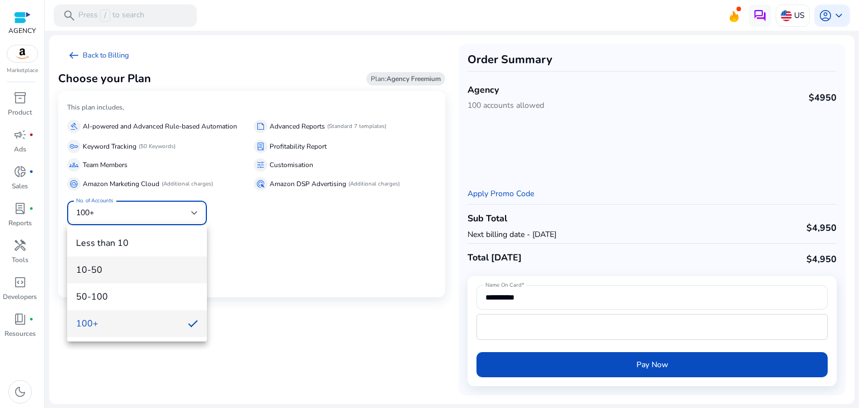
click at [126, 267] on span "10-50" at bounding box center [137, 270] width 122 height 12
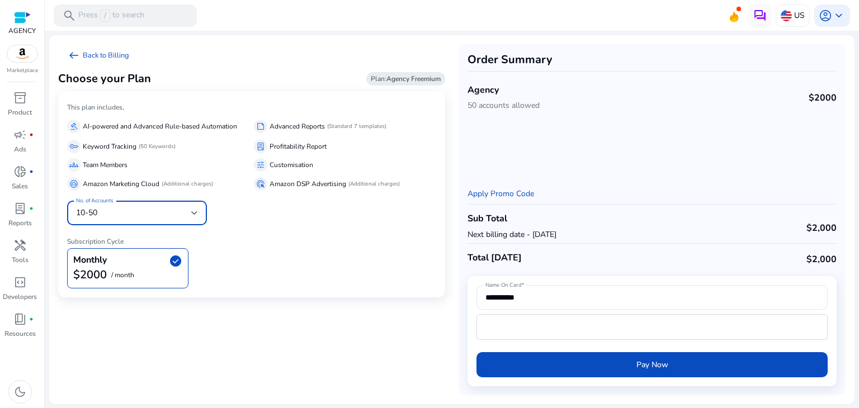
click at [163, 208] on div "10-50" at bounding box center [133, 213] width 115 height 12
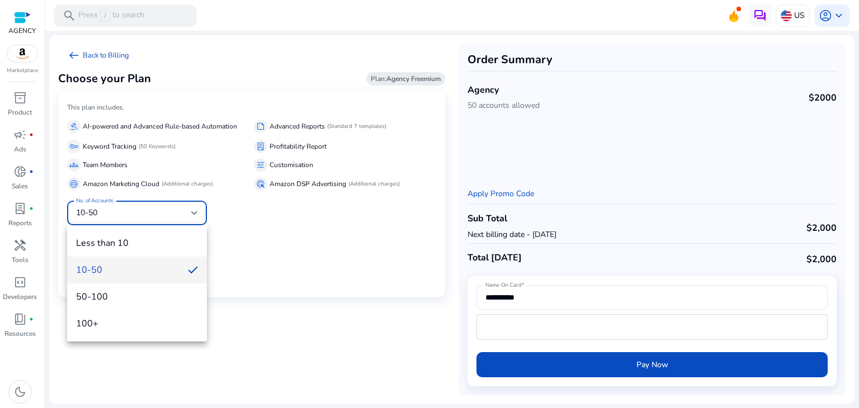
click at [143, 242] on span "Less than 10" at bounding box center [137, 243] width 122 height 12
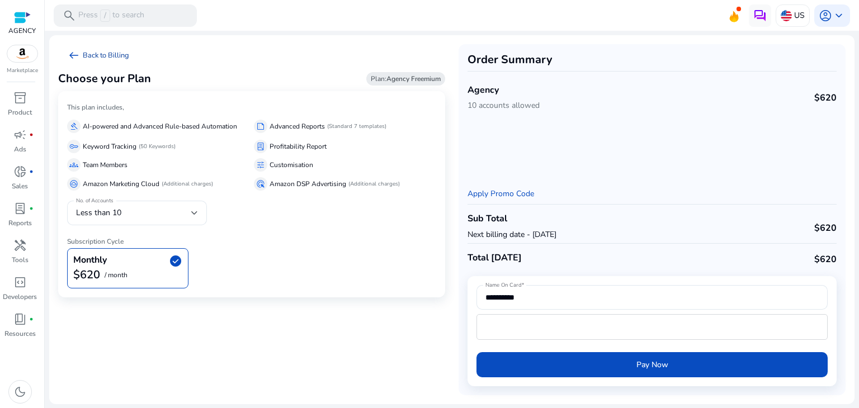
click at [107, 61] on link "arrow_left_alt Back to Billing" at bounding box center [98, 55] width 80 height 22
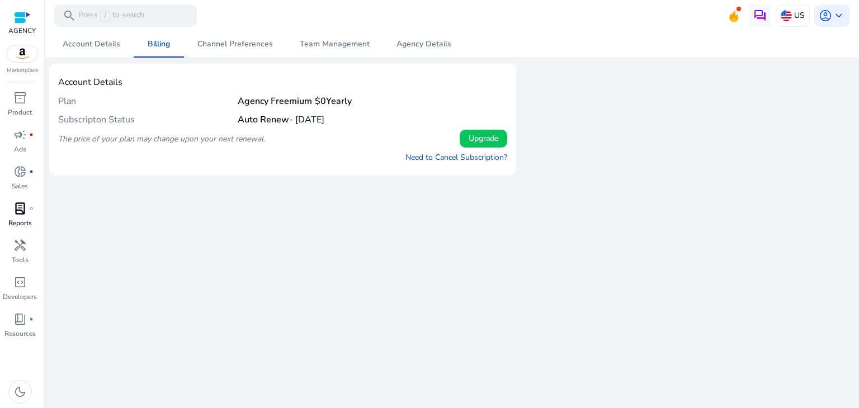
click at [21, 219] on p "Reports" at bounding box center [19, 223] width 23 height 10
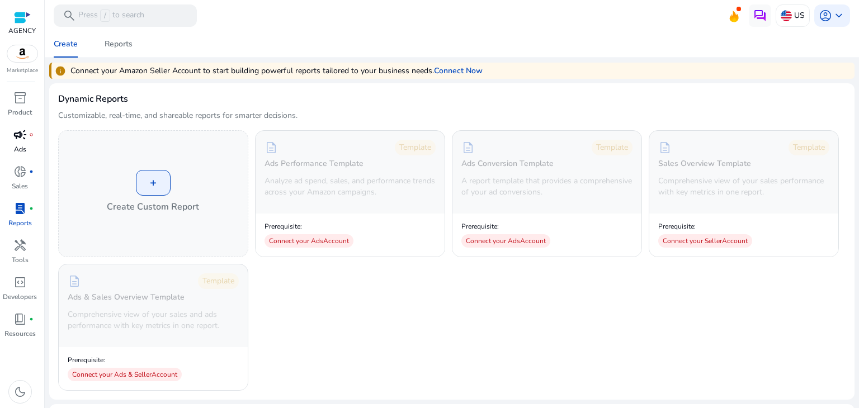
click at [21, 159] on link "campaign fiber_manual_record Ads" at bounding box center [20, 144] width 40 height 37
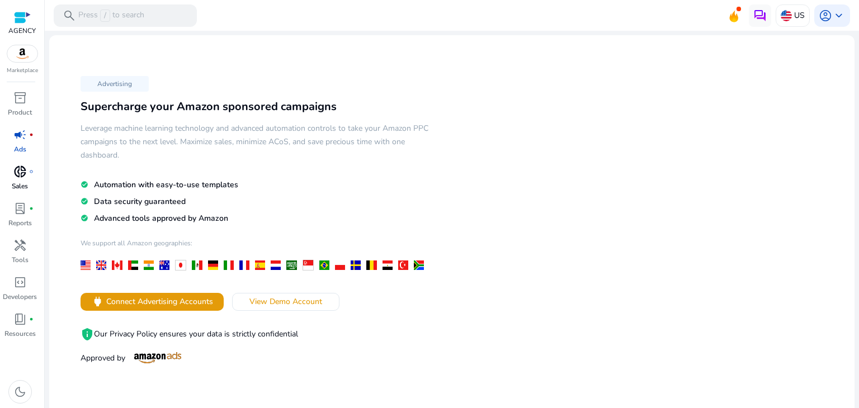
click at [20, 177] on span "donut_small" at bounding box center [19, 171] width 13 height 13
